Goal: Answer question/provide support: Share knowledge or assist other users

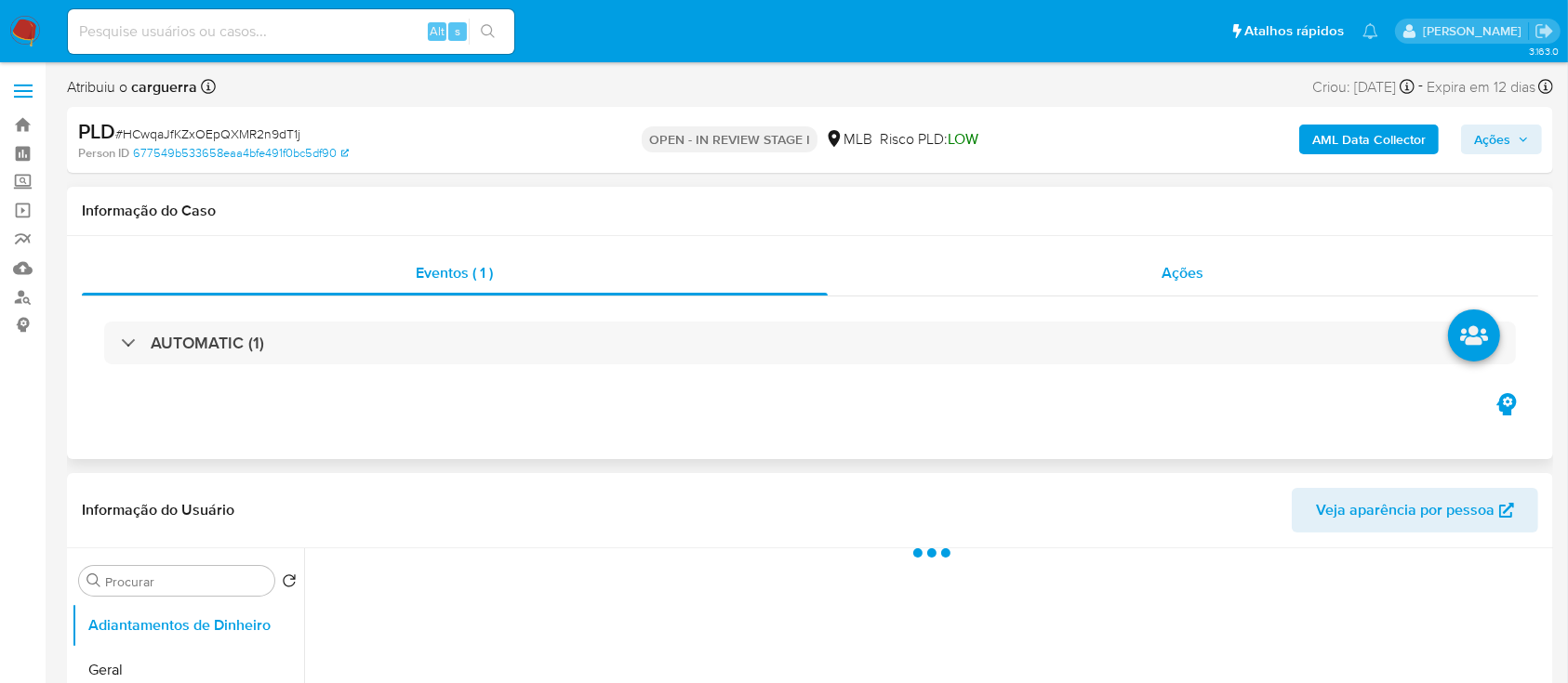
select select "10"
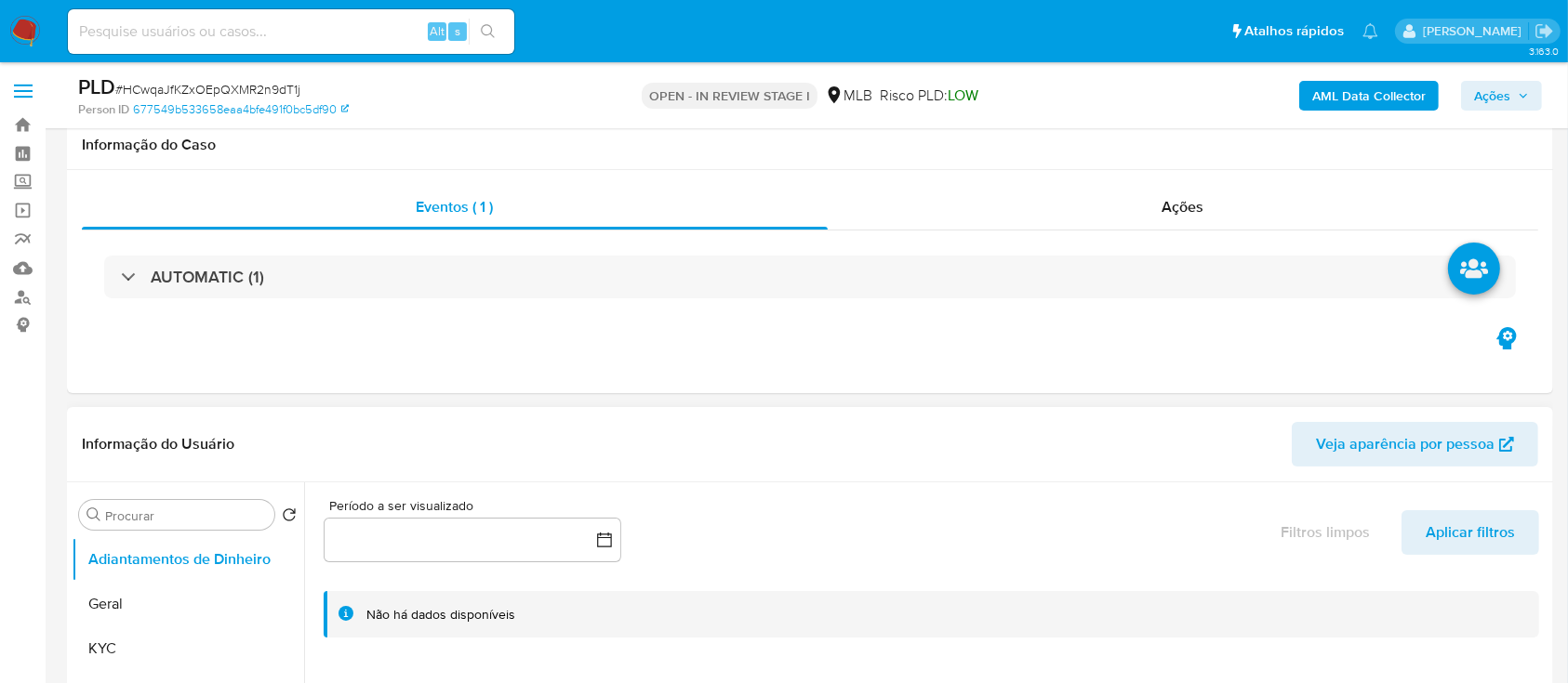
scroll to position [247, 0]
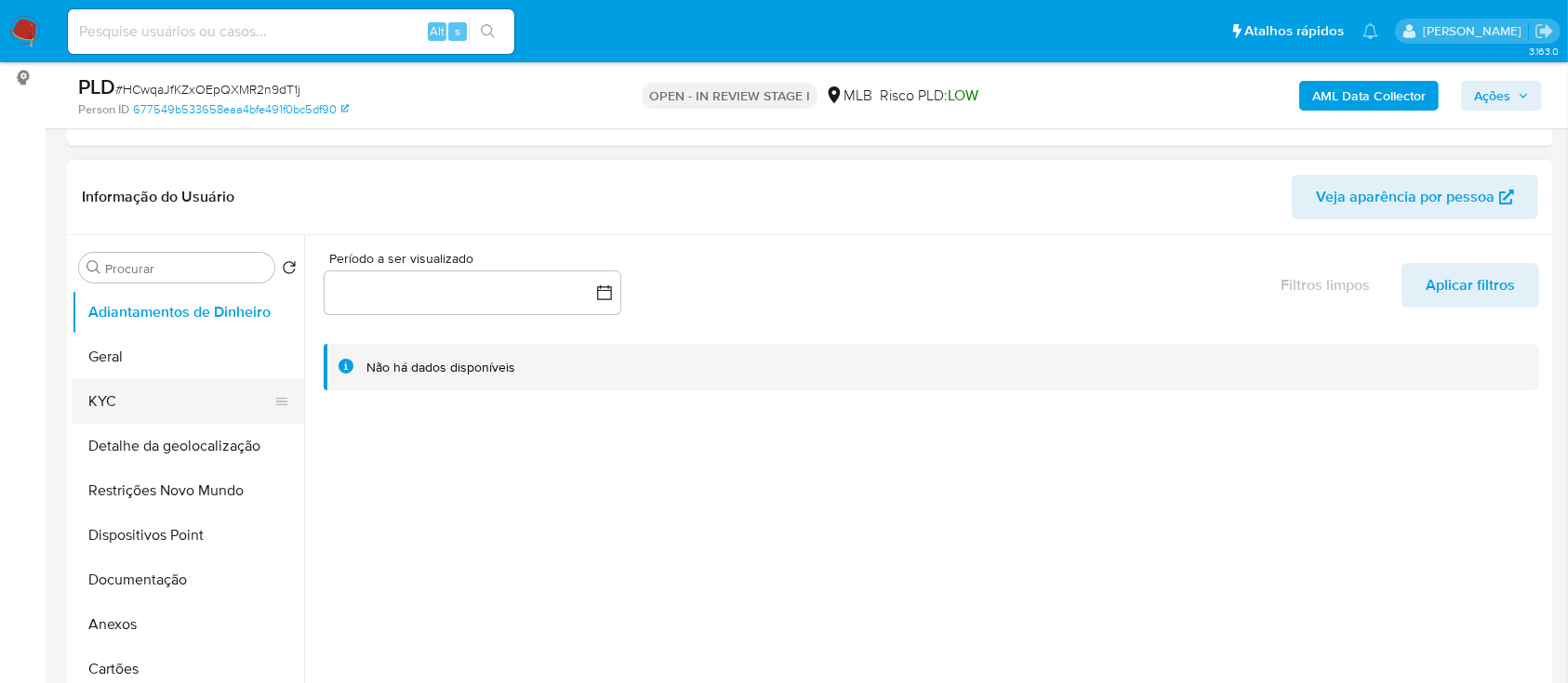
drag, startPoint x: 112, startPoint y: 395, endPoint x: 211, endPoint y: 390, distance: 99.1
click at [111, 395] on button "KYC" at bounding box center [181, 402] width 218 height 45
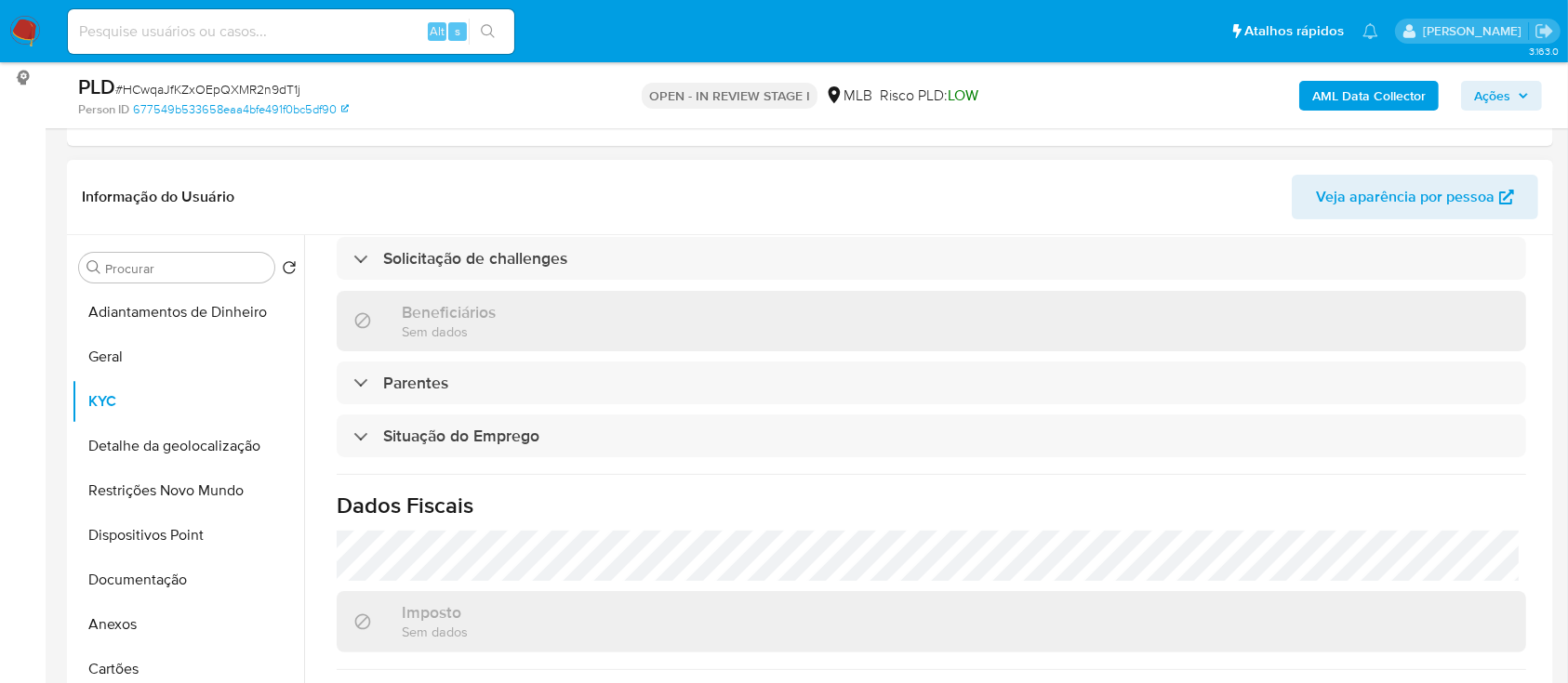
scroll to position [790, 0]
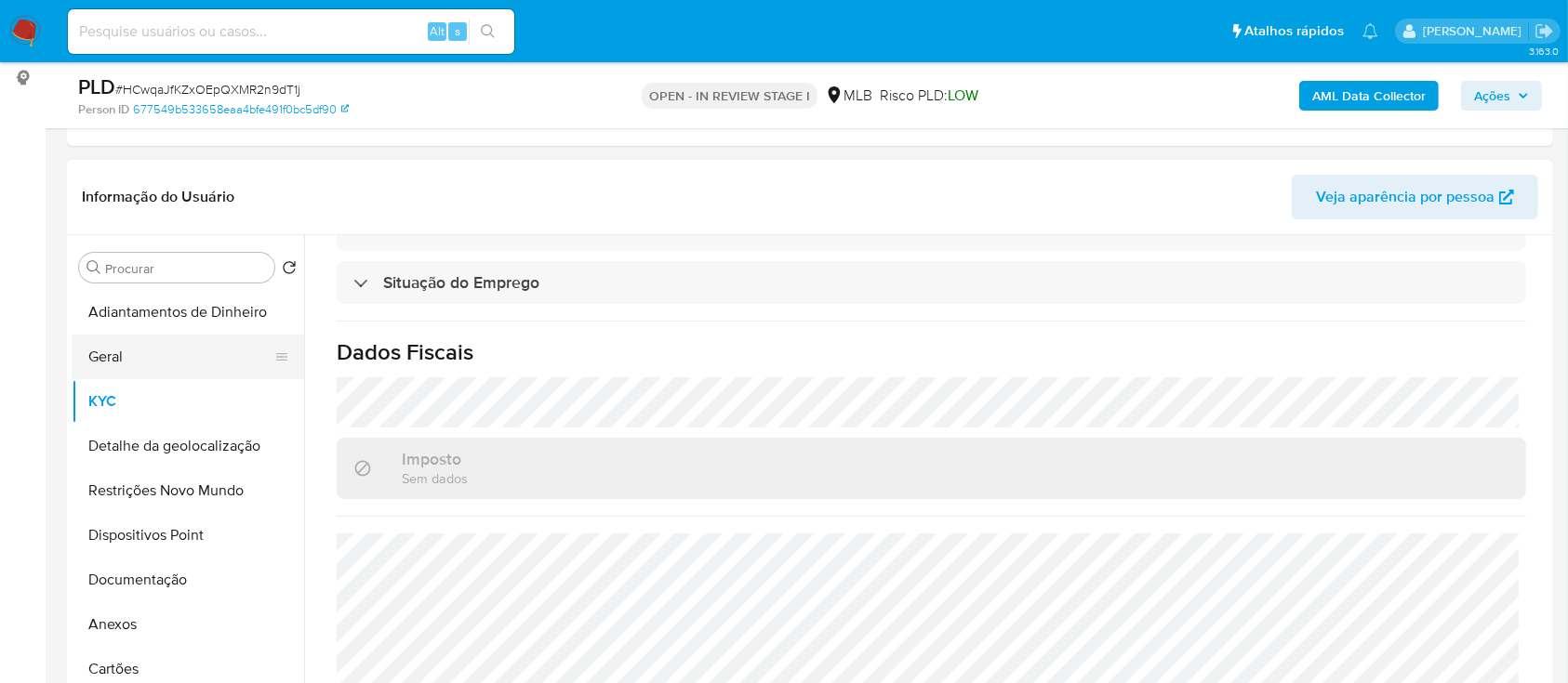
click at [103, 351] on button "Geral" at bounding box center [181, 357] width 218 height 45
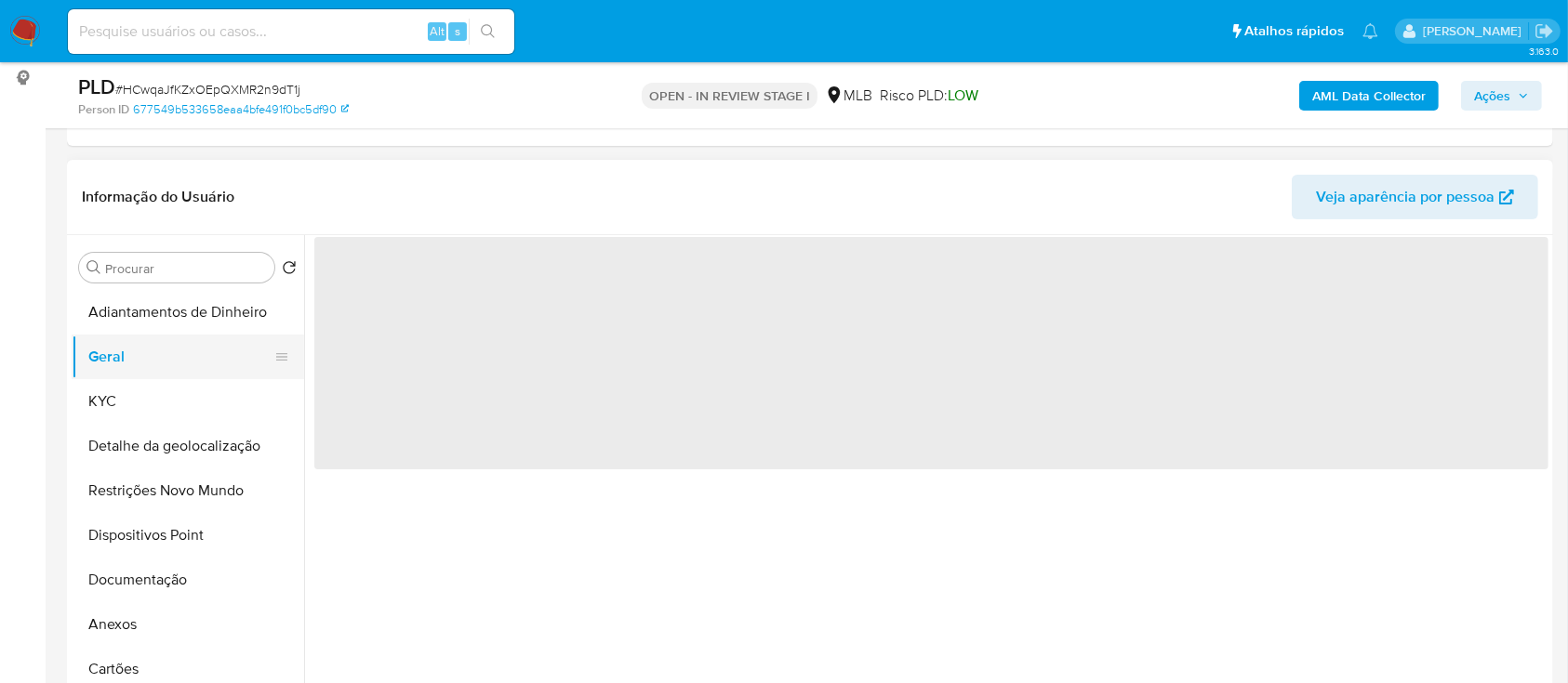
scroll to position [0, 0]
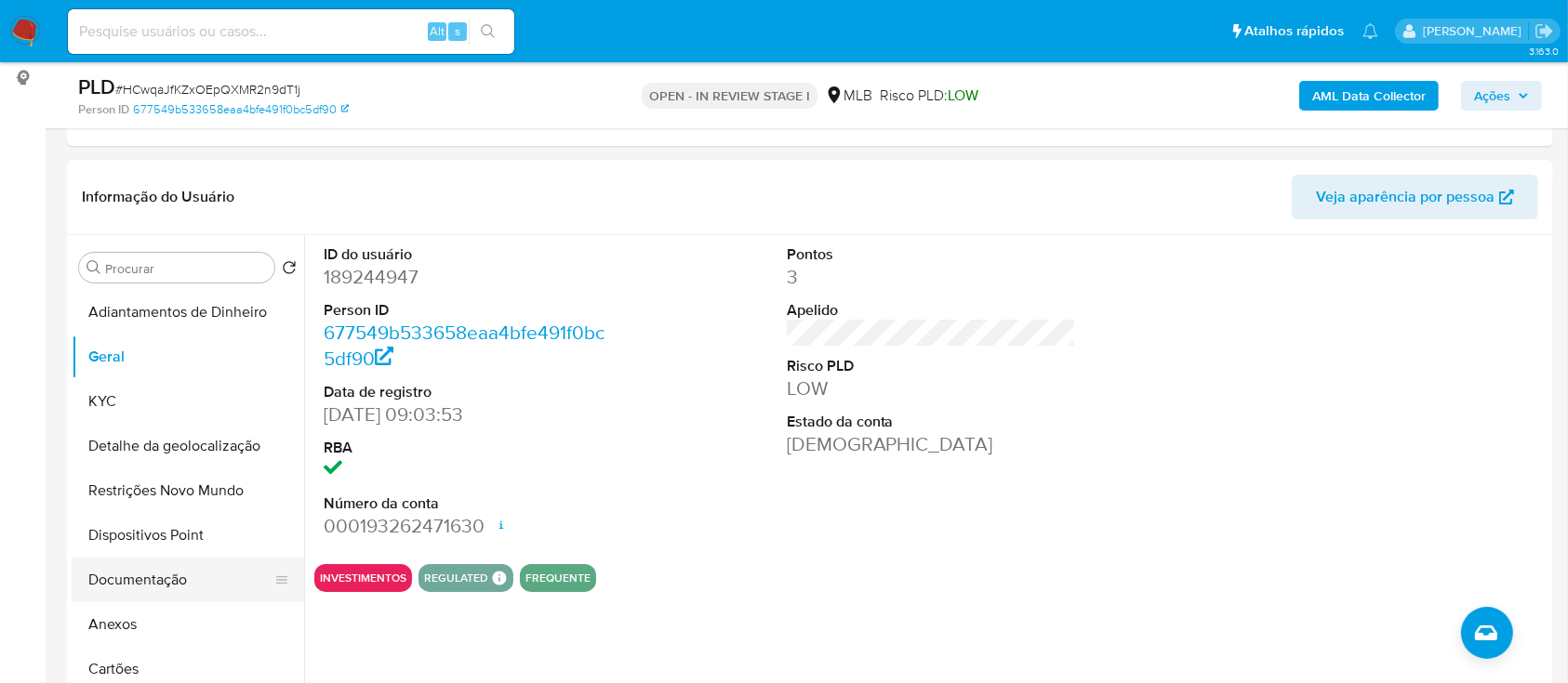
click at [174, 579] on button "Documentação" at bounding box center [181, 581] width 218 height 45
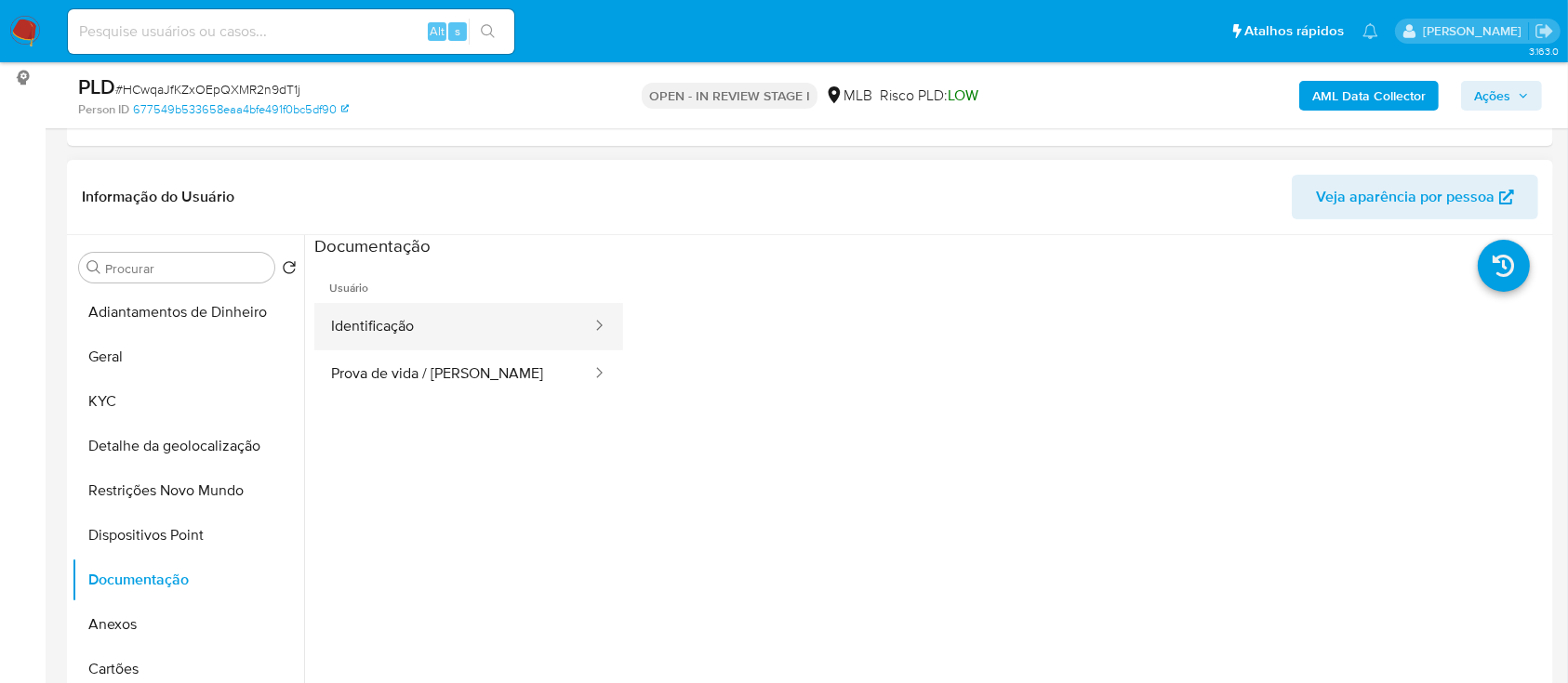
click at [437, 339] on button "Identificação" at bounding box center [453, 326] width 279 height 48
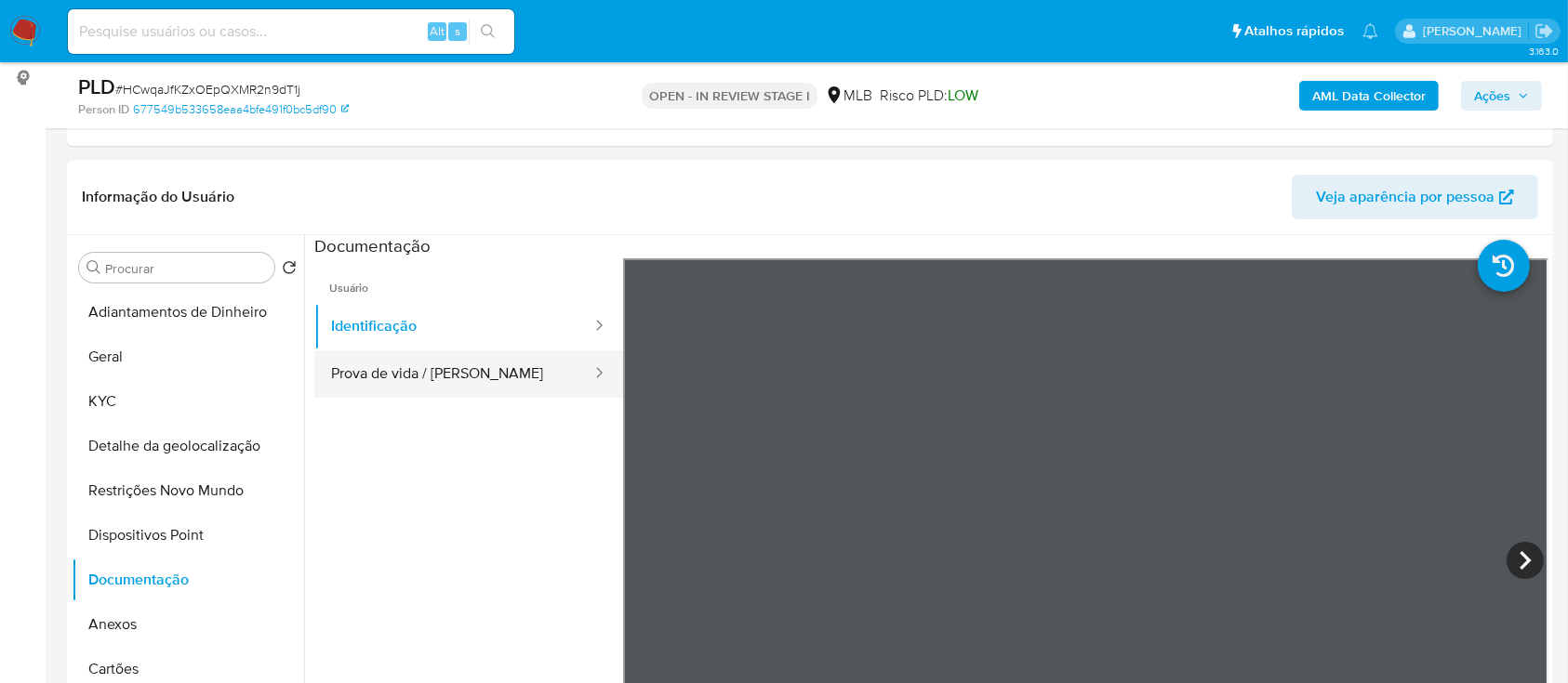
click at [436, 390] on button "Prova de vida / [PERSON_NAME]" at bounding box center [453, 374] width 279 height 48
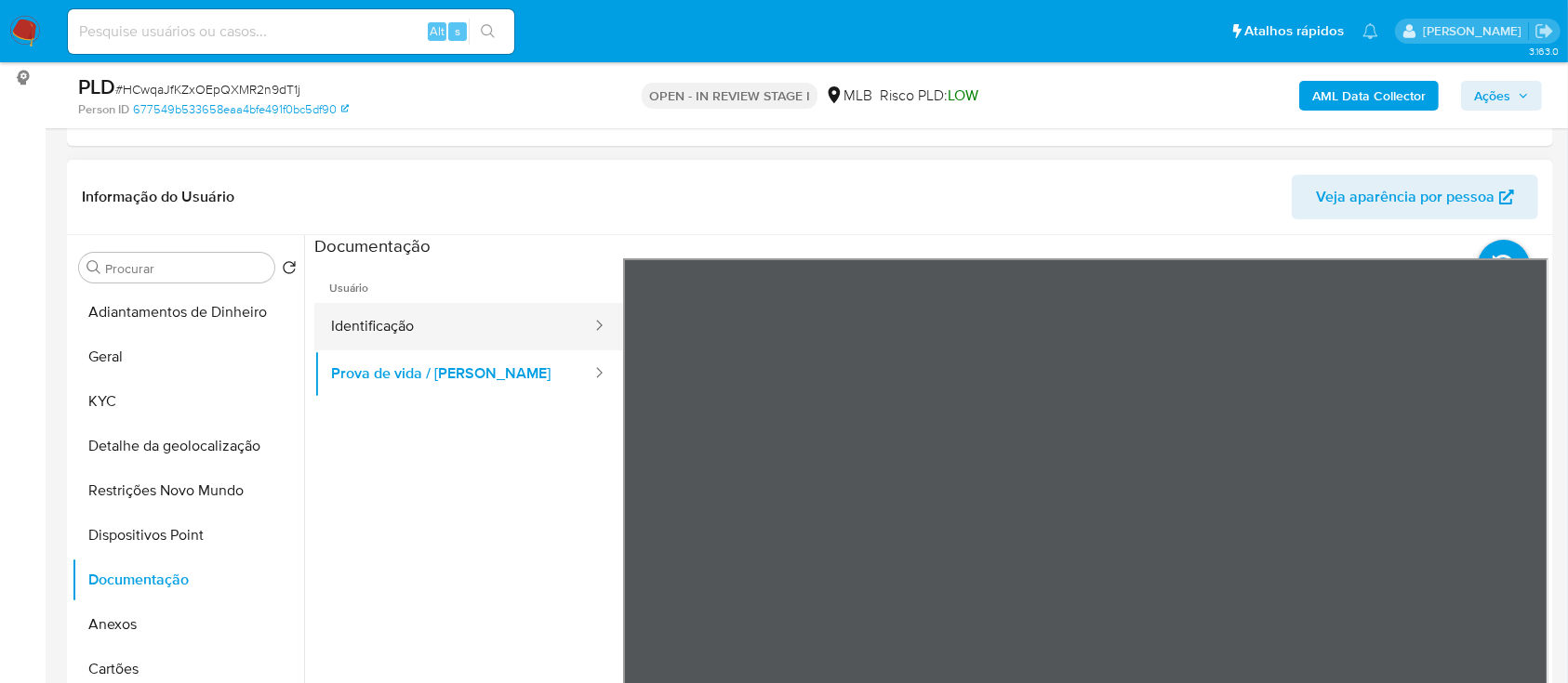
click at [443, 322] on button "Identificação" at bounding box center [453, 326] width 279 height 48
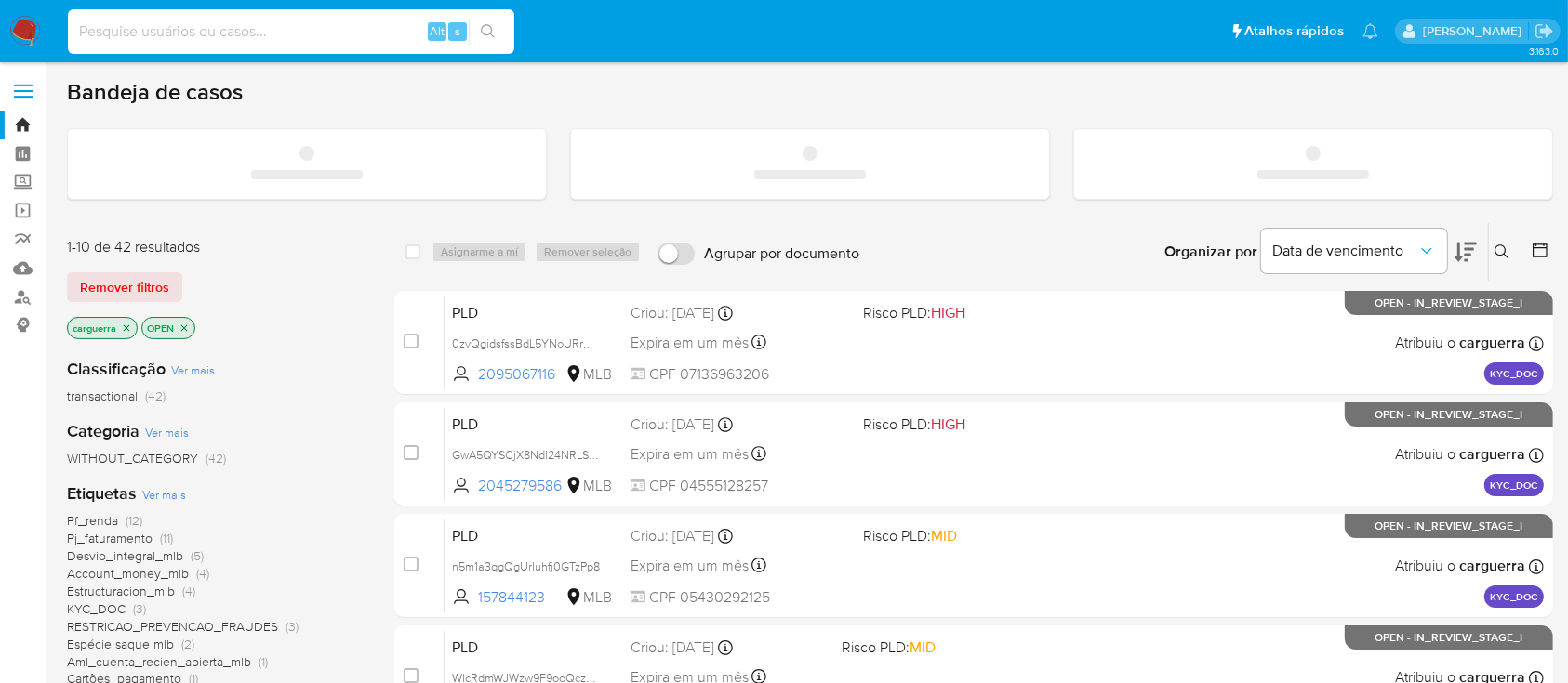
click at [135, 40] on input at bounding box center [291, 32] width 446 height 24
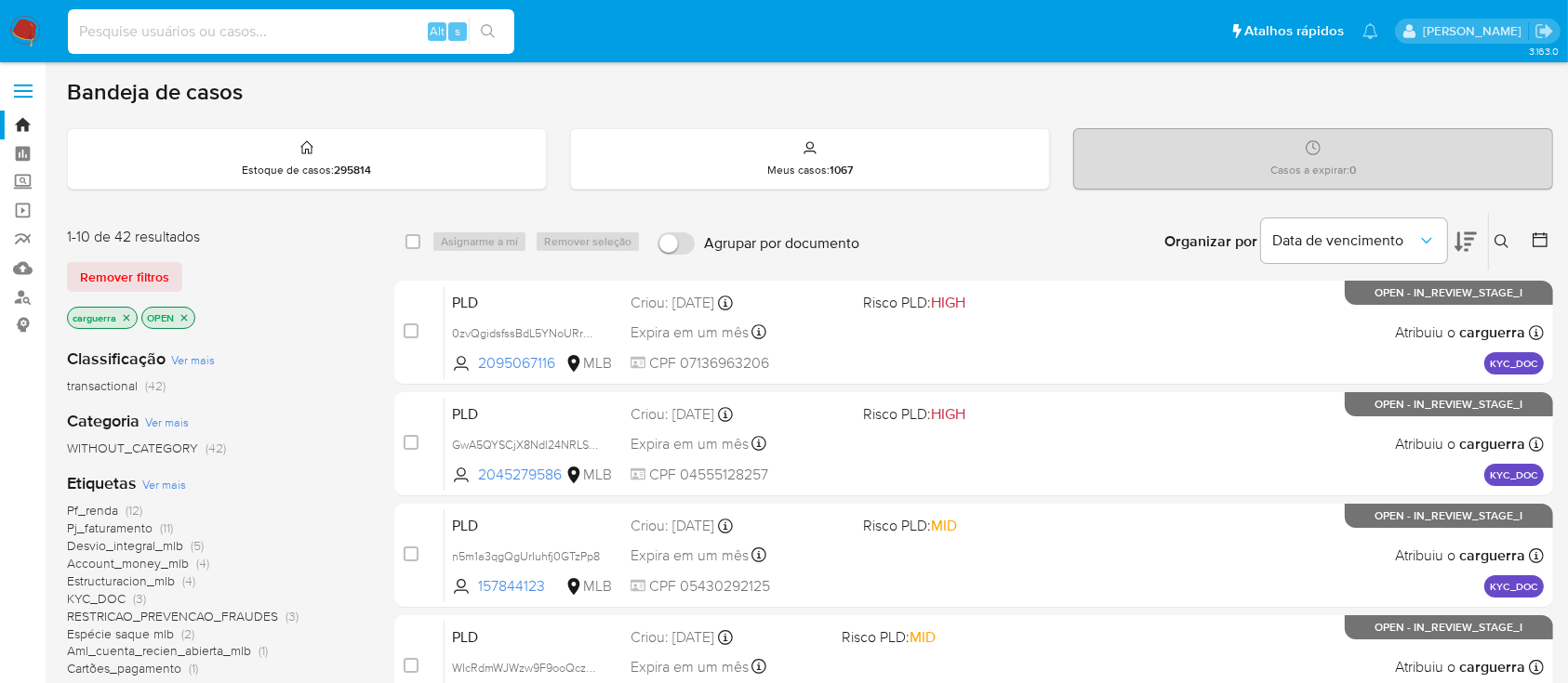
paste input "172907134"
type input "172907134"
click at [488, 40] on button "search-icon" at bounding box center [487, 32] width 38 height 26
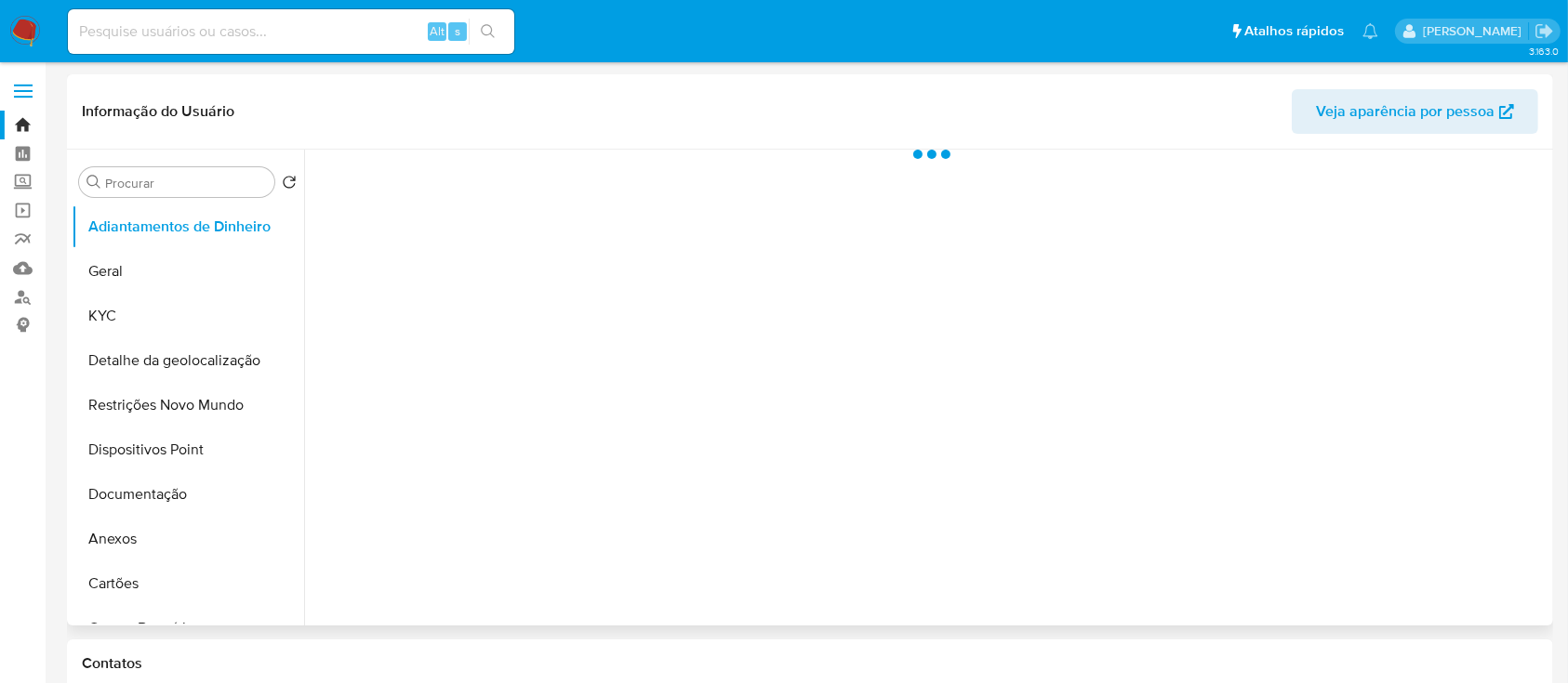
select select "10"
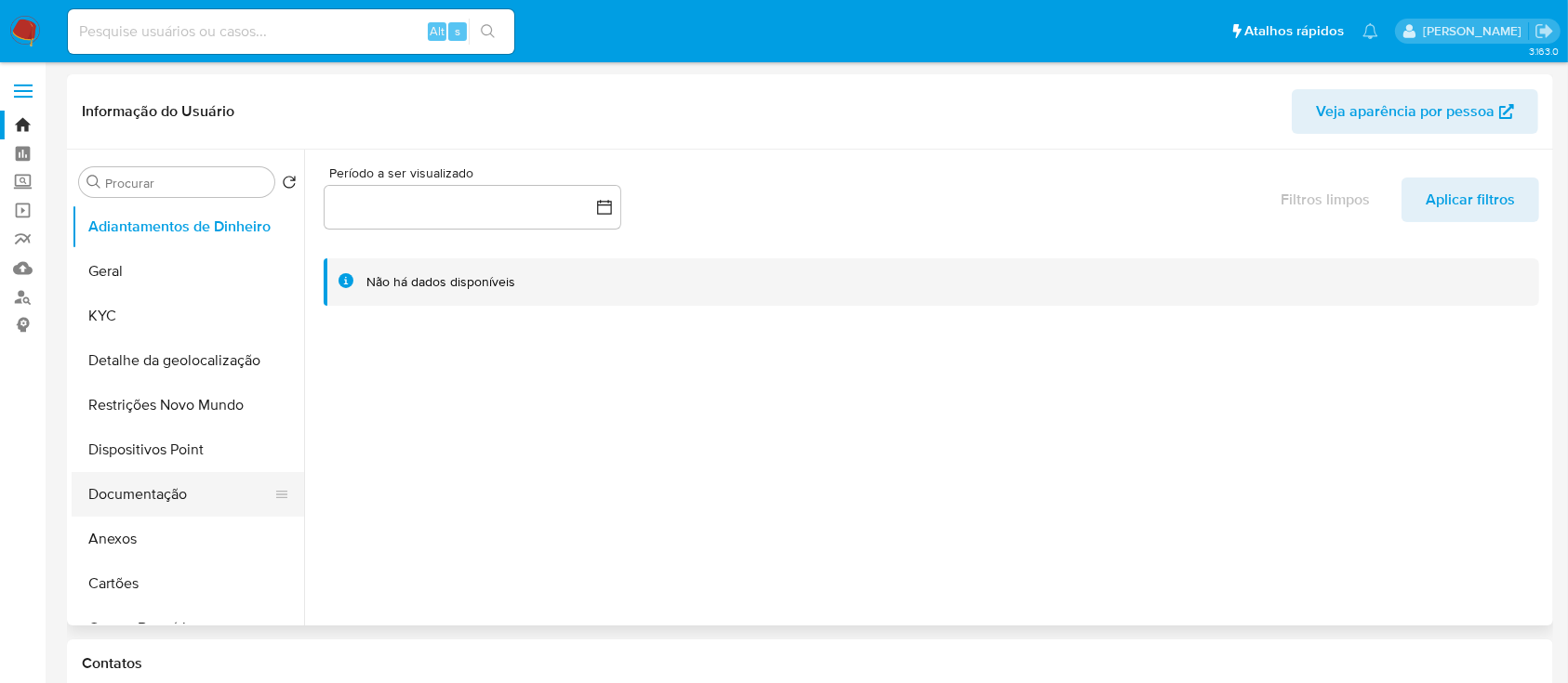
click at [164, 490] on button "Documentação" at bounding box center [181, 495] width 218 height 45
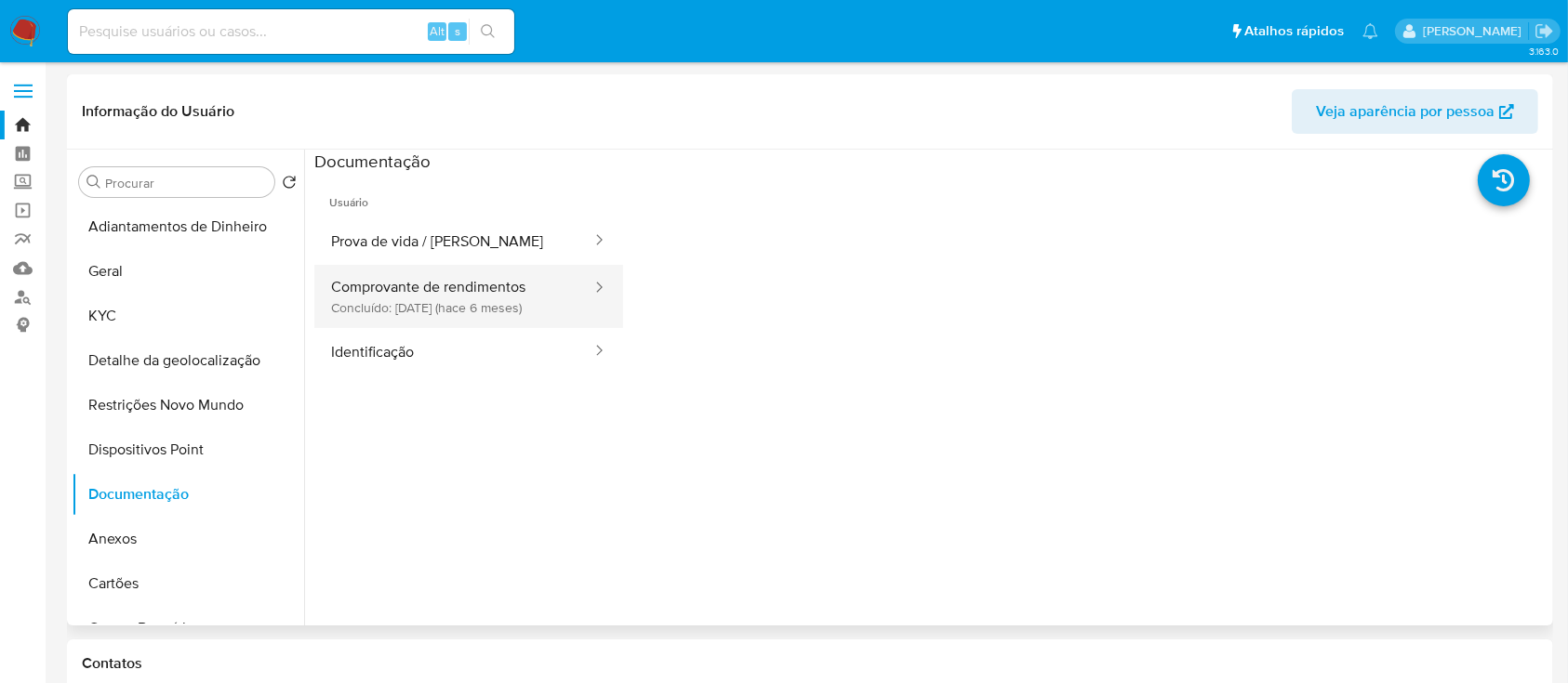
click at [459, 318] on button "Comprovante de rendimentos Concluído: 10/04/2025 (hace 6 meses)" at bounding box center [453, 296] width 279 height 63
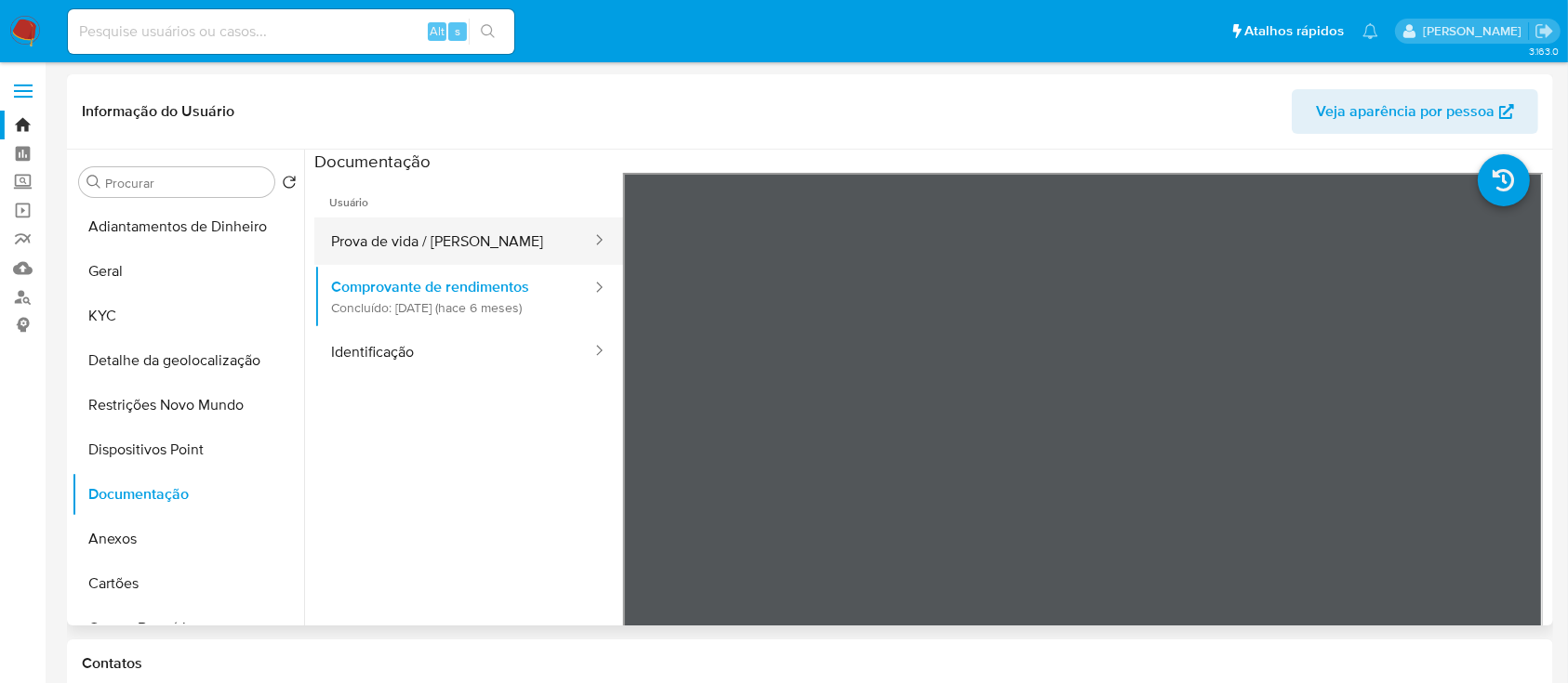
click at [420, 229] on button "Prova de vida / [PERSON_NAME]" at bounding box center [453, 241] width 279 height 48
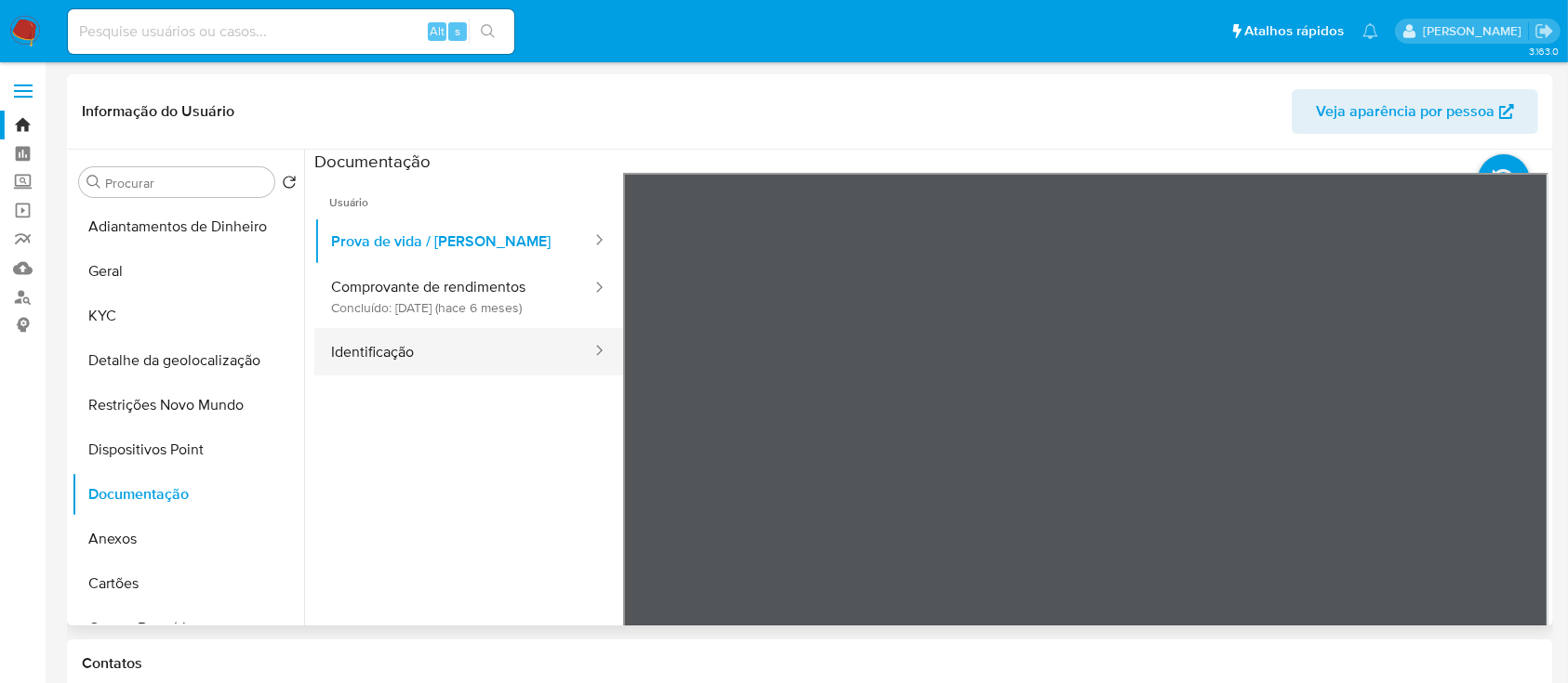
click at [446, 337] on button "Identificação" at bounding box center [453, 351] width 279 height 48
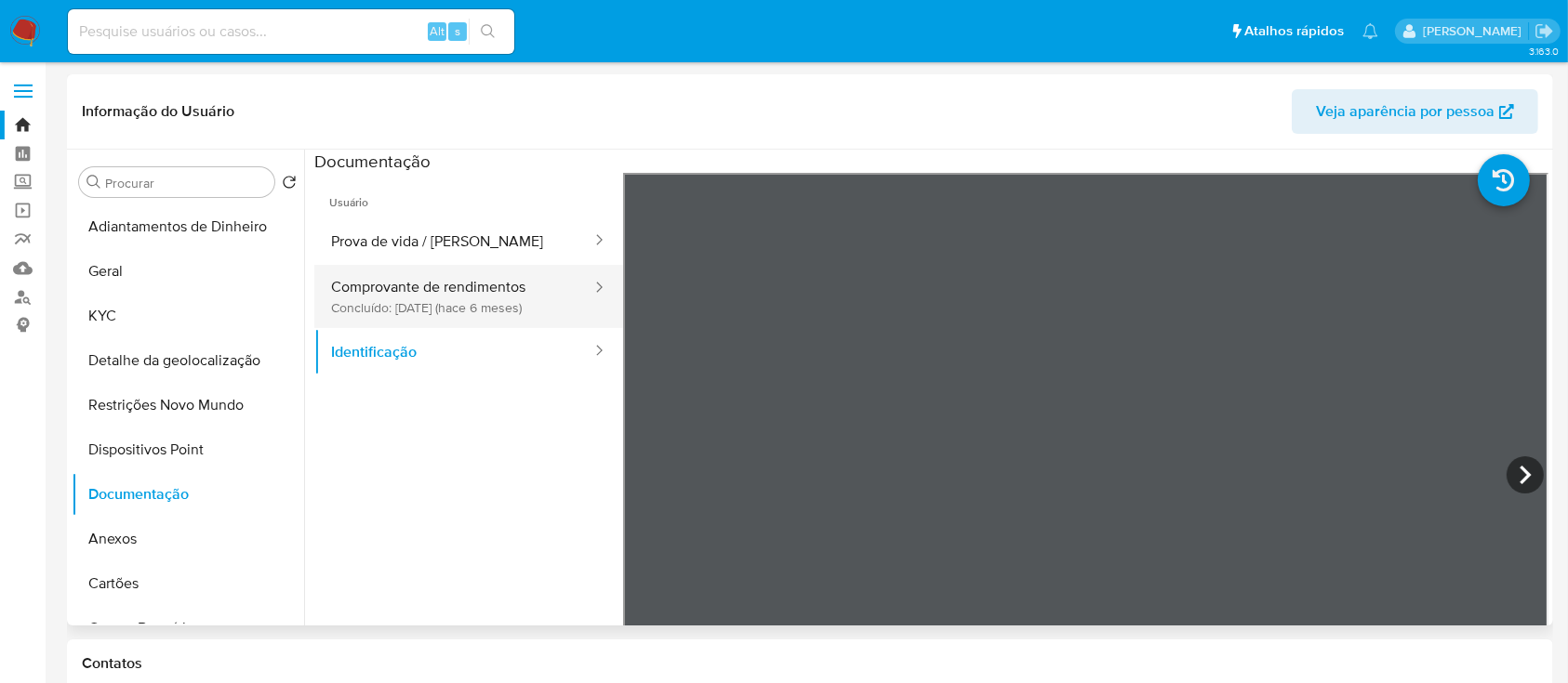
click at [389, 282] on button "Comprovante de rendimentos Concluído: 10/04/2025 (hace 6 meses)" at bounding box center [453, 296] width 279 height 63
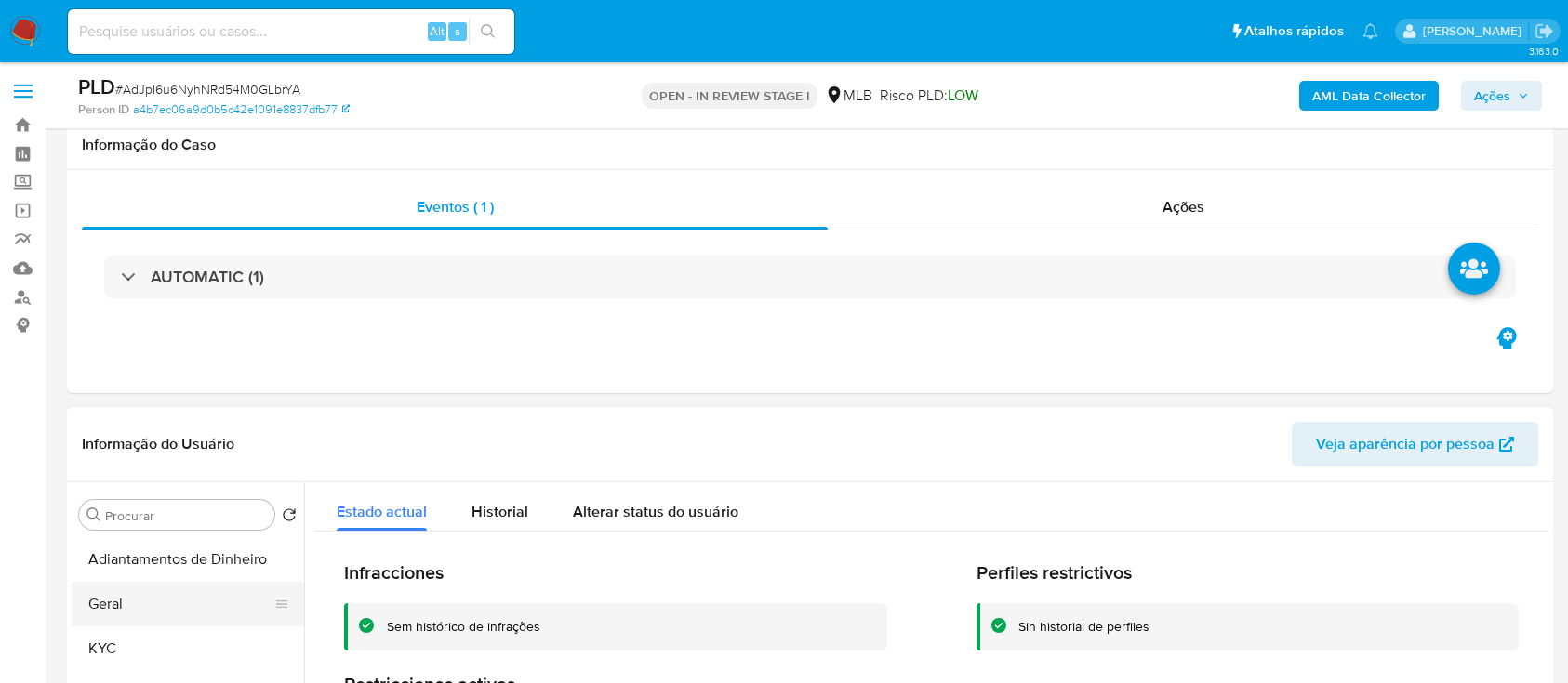
scroll to position [247, 0]
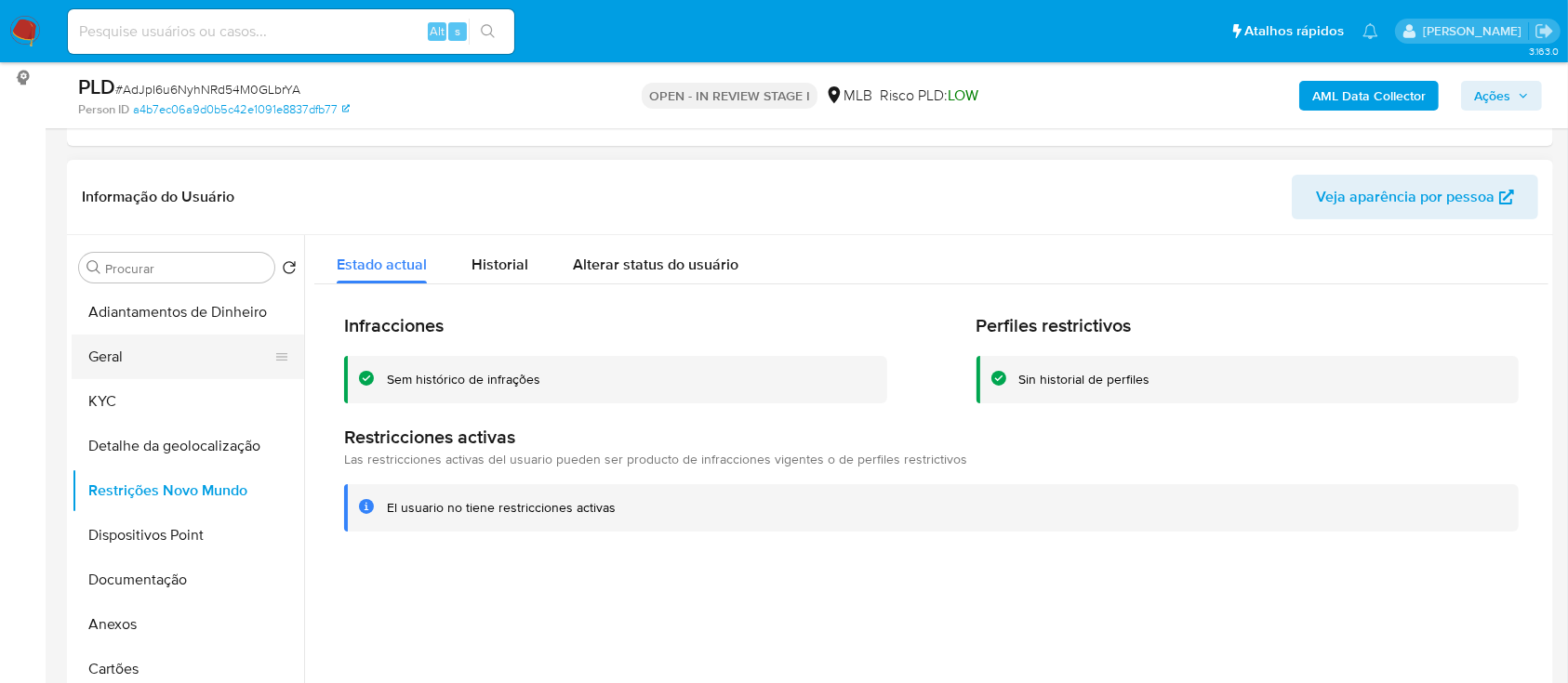
click at [99, 376] on button "Geral" at bounding box center [181, 357] width 218 height 45
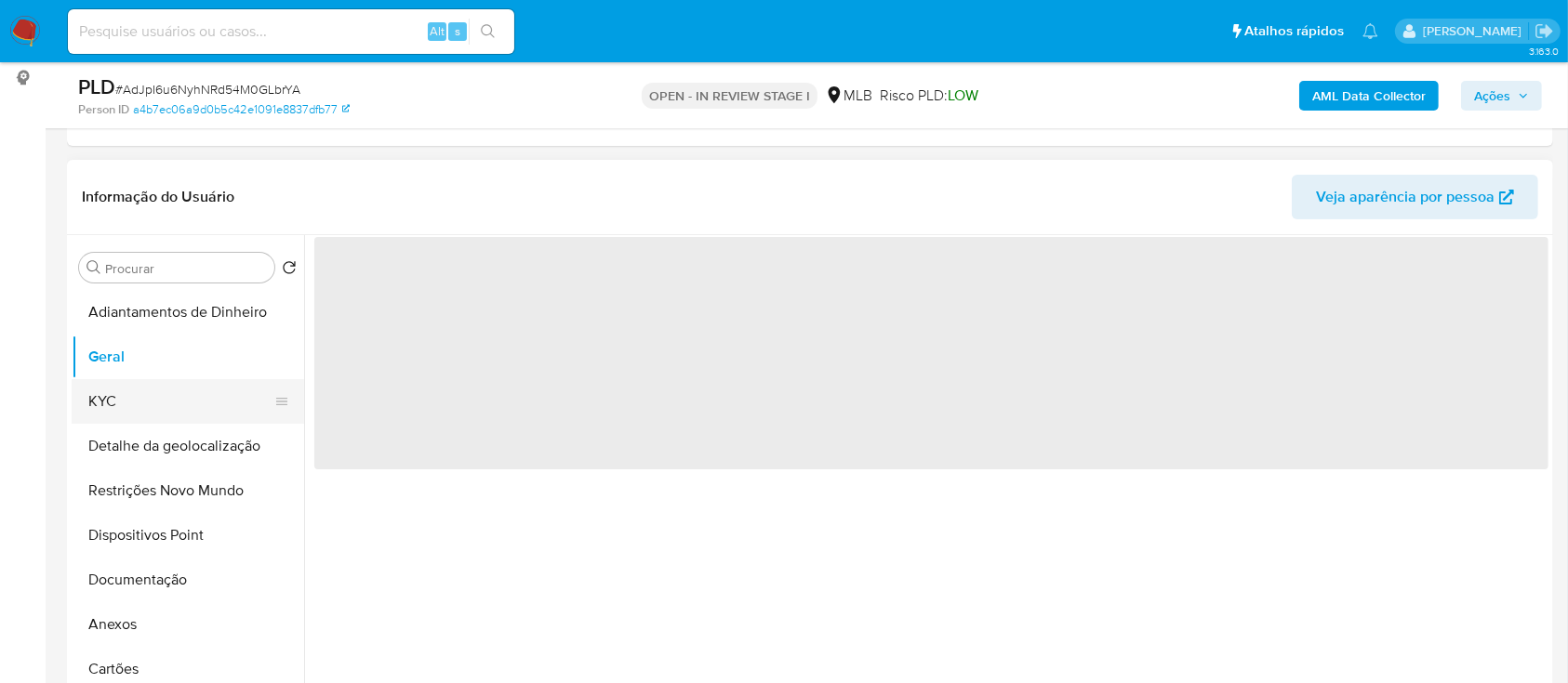
click at [112, 410] on button "KYC" at bounding box center [181, 402] width 218 height 45
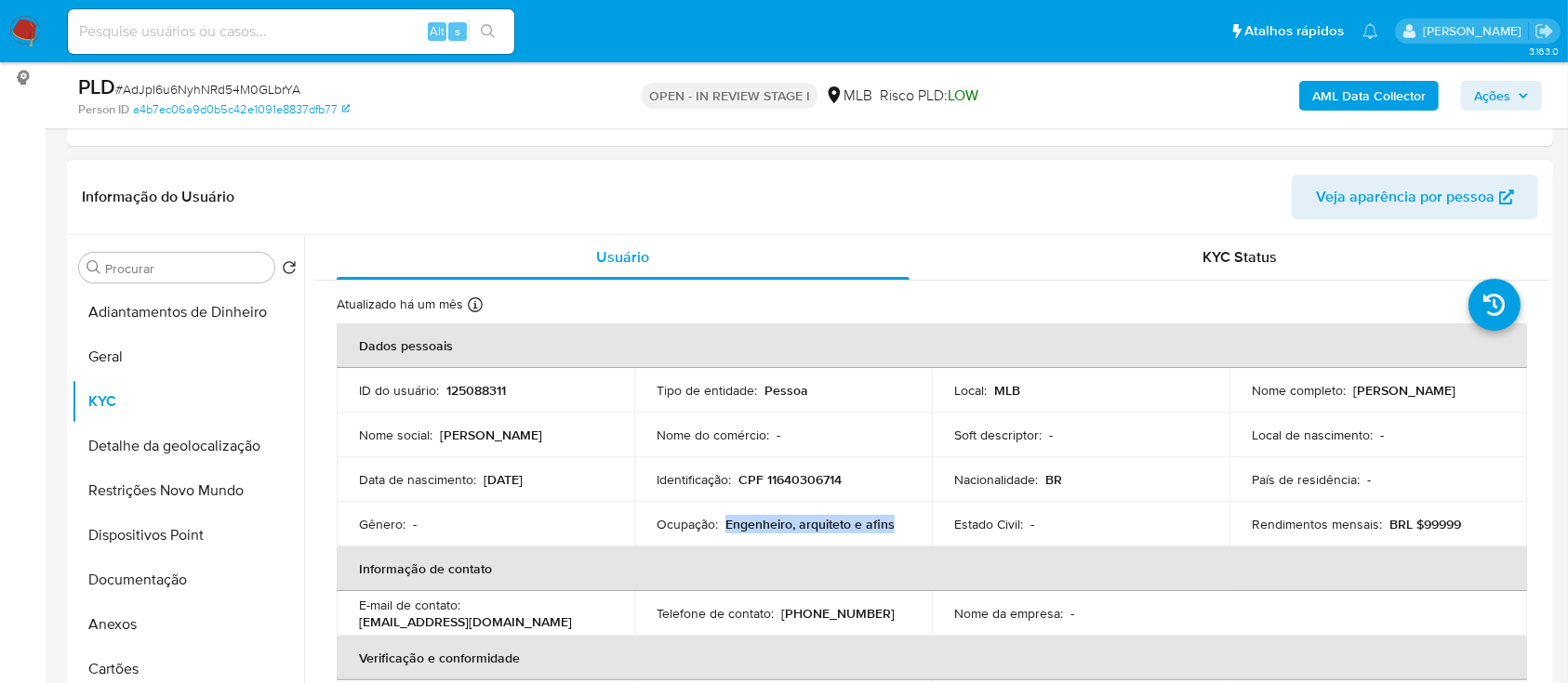
drag, startPoint x: 896, startPoint y: 527, endPoint x: 723, endPoint y: 519, distance: 173.2
click at [723, 519] on div "Ocupação : Engenheiro, arquiteto e afins" at bounding box center [783, 525] width 252 height 17
copy p "Engenheiro, arquiteto e afins"
